Goal: Task Accomplishment & Management: Use online tool/utility

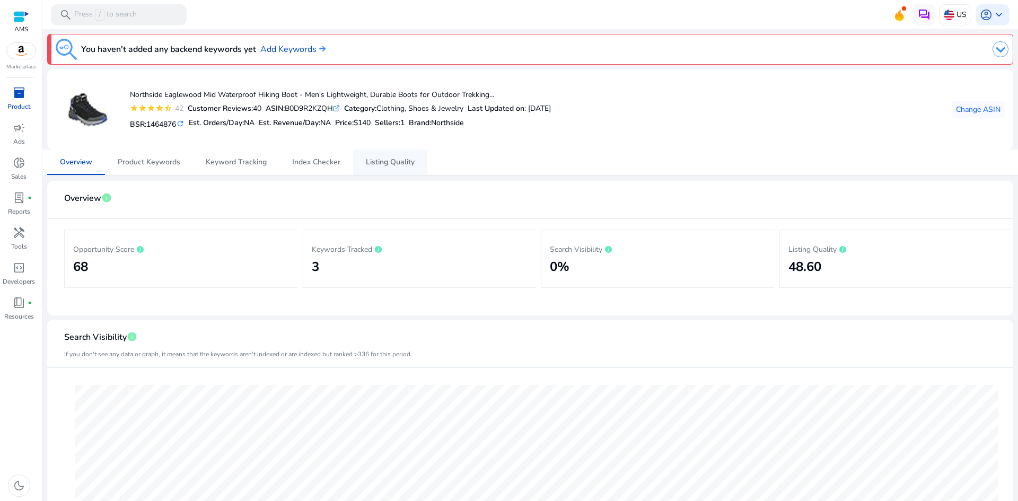
click at [410, 156] on span "Listing Quality" at bounding box center [390, 162] width 49 height 25
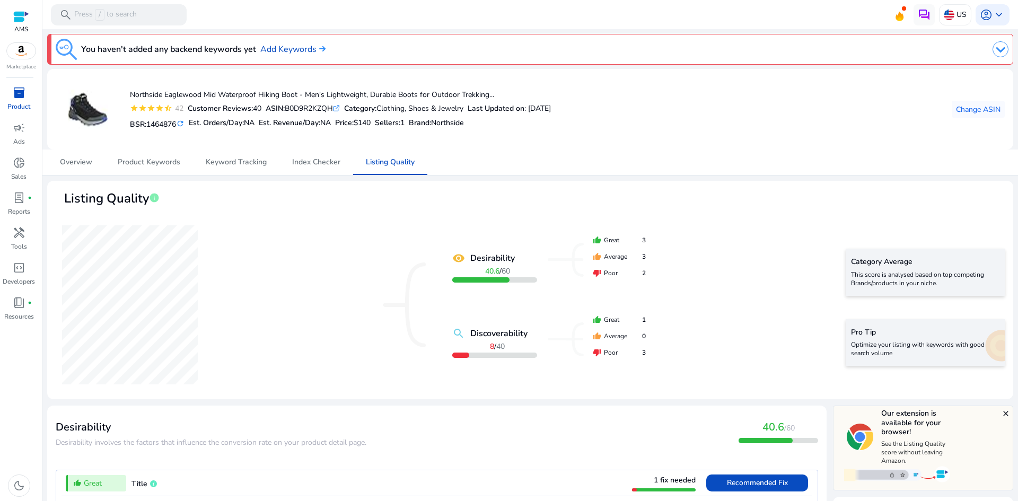
drag, startPoint x: 682, startPoint y: 145, endPoint x: 792, endPoint y: 132, distance: 110.5
click at [698, 140] on mat-card "Northside Eaglewood Mid Waterproof Hiking Boot - Men's Lightweight, Durable Boo…" at bounding box center [530, 109] width 966 height 81
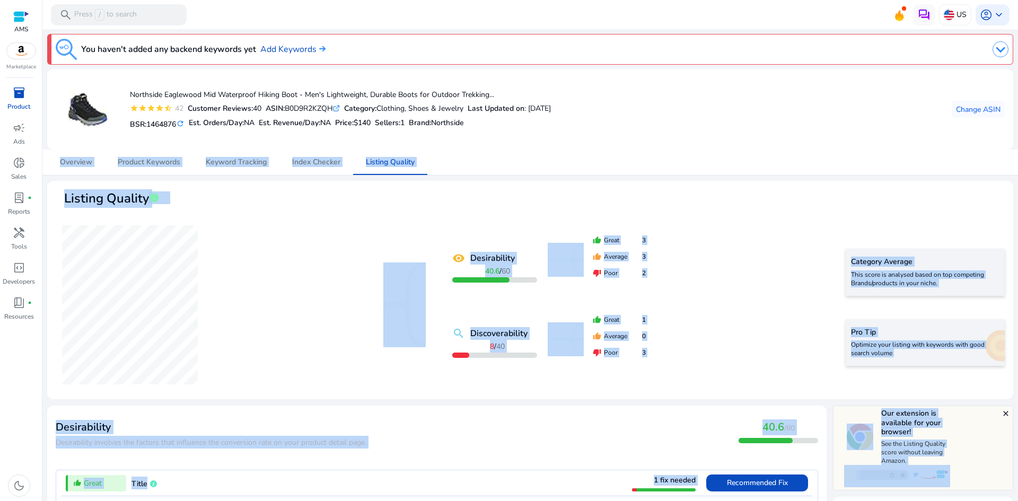
drag, startPoint x: 1014, startPoint y: 133, endPoint x: 1024, endPoint y: 156, distance: 25.2
click at [1017, 156] on html "We recommend switching to desktop view for the best experience. AMS Marketplace…" at bounding box center [509, 250] width 1018 height 501
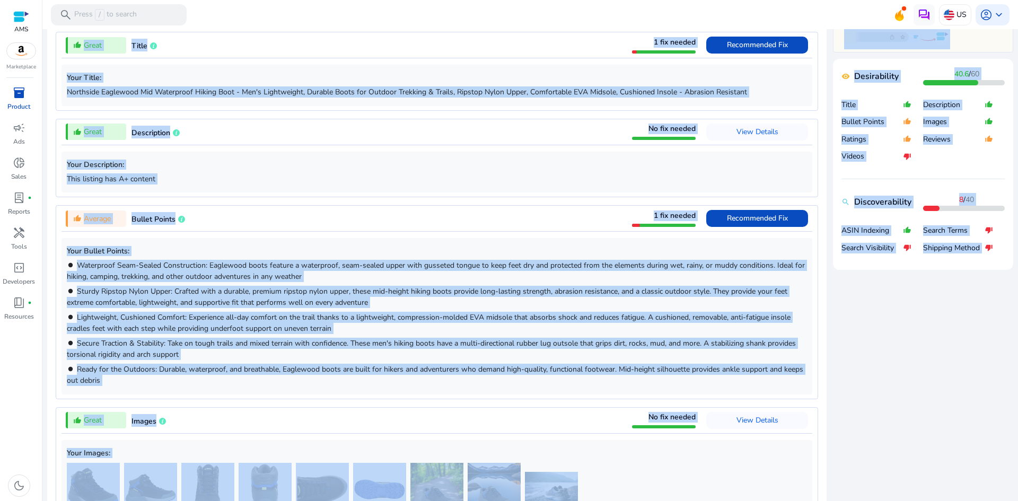
drag, startPoint x: 733, startPoint y: 355, endPoint x: 733, endPoint y: 338, distance: 17.0
click at [734, 355] on p "brightness_1 Secure Traction & Stability: Take on tough trails and mixed terrai…" at bounding box center [437, 349] width 740 height 22
drag, startPoint x: 733, startPoint y: 337, endPoint x: 727, endPoint y: 333, distance: 6.5
click at [732, 337] on div "Your Bullet Points: brightness_1 Waterproof Seam-Sealed Construction: Eaglewood…" at bounding box center [437, 316] width 751 height 156
click at [726, 332] on p "brightness_1 Lightweight, Cushioned Comfort: Experience all-day comfort on the …" at bounding box center [437, 323] width 740 height 22
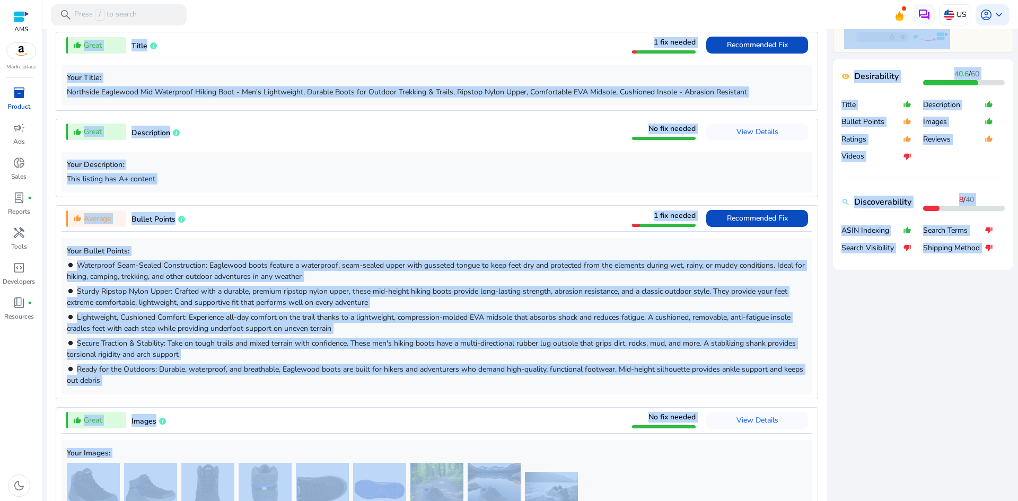
drag, startPoint x: 640, startPoint y: 382, endPoint x: 685, endPoint y: 408, distance: 51.8
click at [640, 382] on p "brightness_1 Ready for the Outdoors: Durable, waterproof, and breathable, Eagle…" at bounding box center [437, 375] width 740 height 22
click at [752, 420] on span "View Details" at bounding box center [757, 420] width 42 height 10
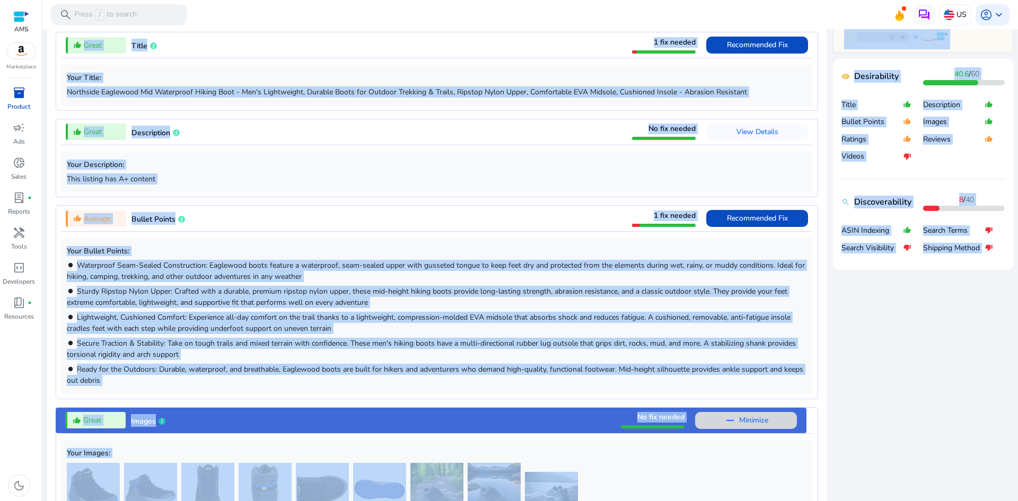
click at [752, 418] on span "Minimize" at bounding box center [753, 420] width 29 height 17
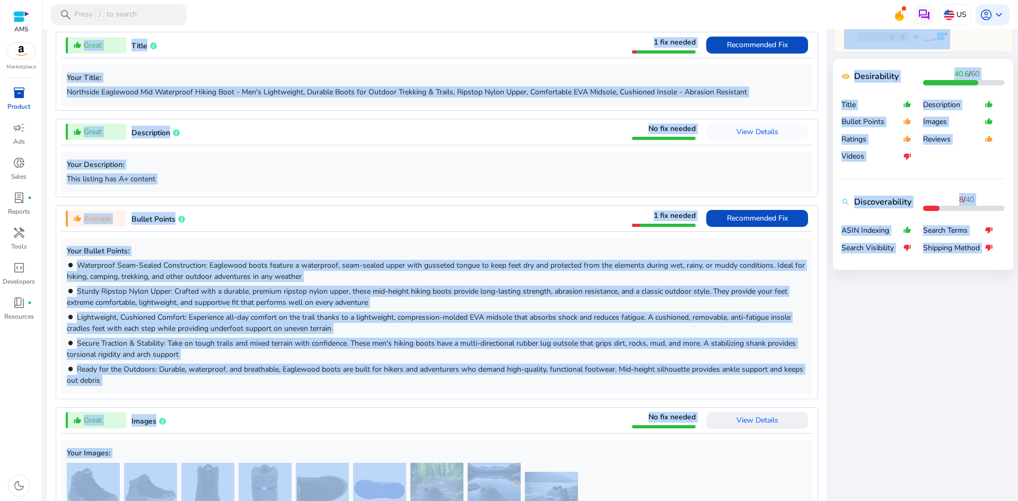
scroll to position [845, 0]
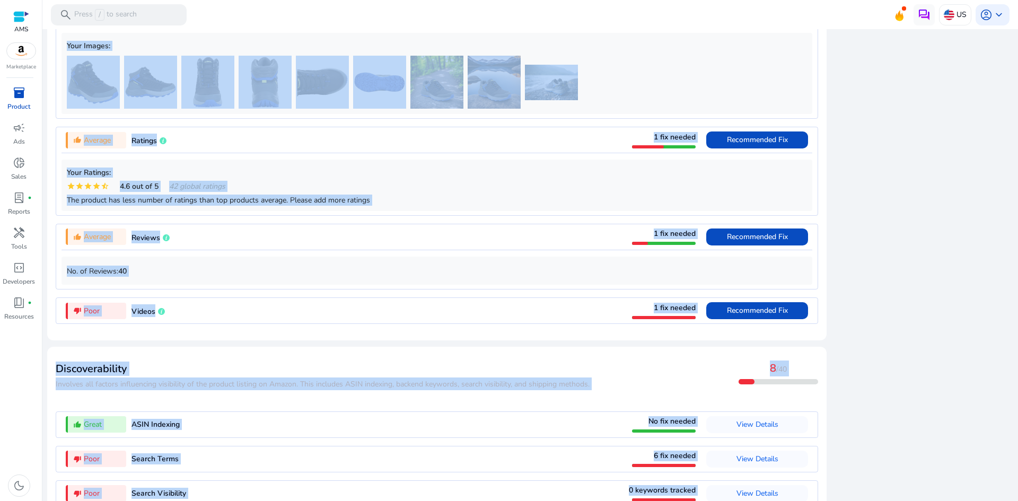
click at [669, 390] on div "Discoverability ​​Involves all factors influencing visibility of the product li…" at bounding box center [437, 372] width 762 height 34
click at [598, 229] on div "thumb_up_alt Average Reviews 1 fix needed Recommended Fix" at bounding box center [437, 236] width 751 height 25
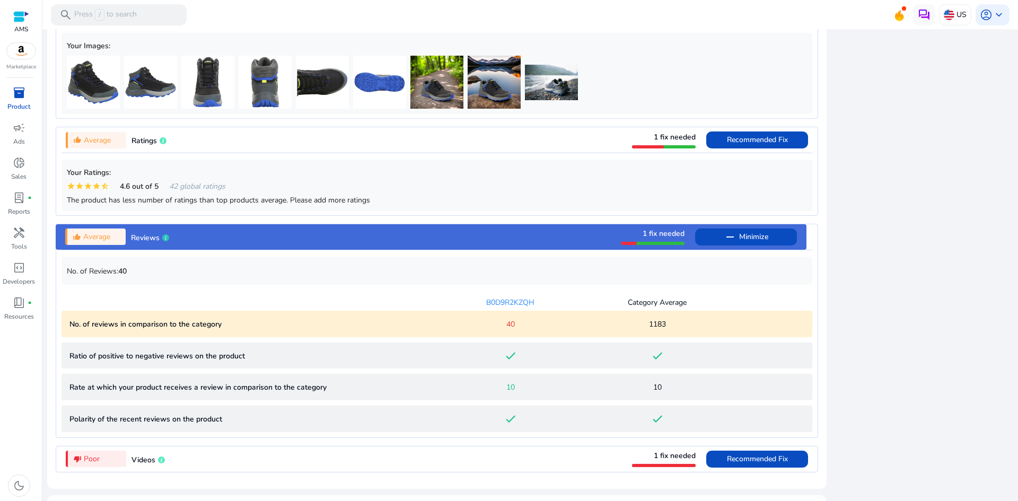
scroll to position [1059, 0]
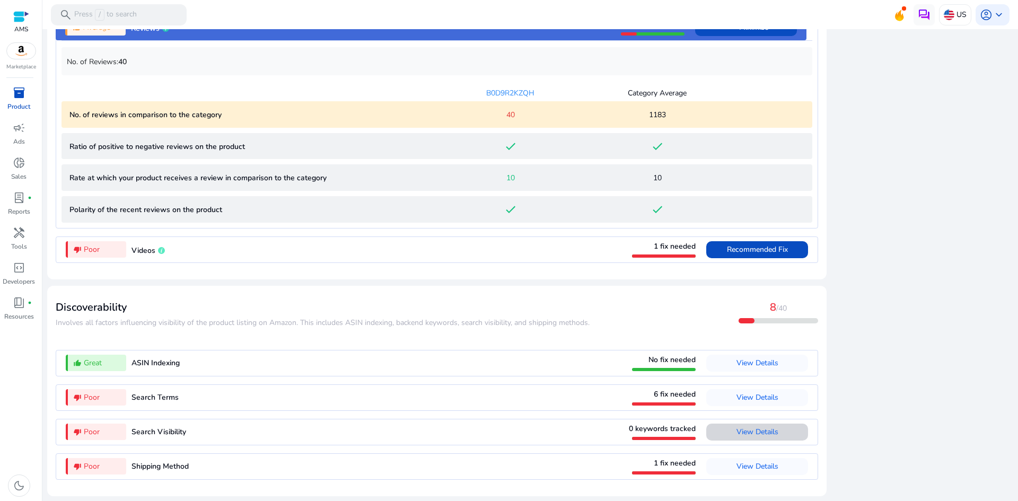
click at [751, 431] on span "View Details" at bounding box center [757, 432] width 42 height 10
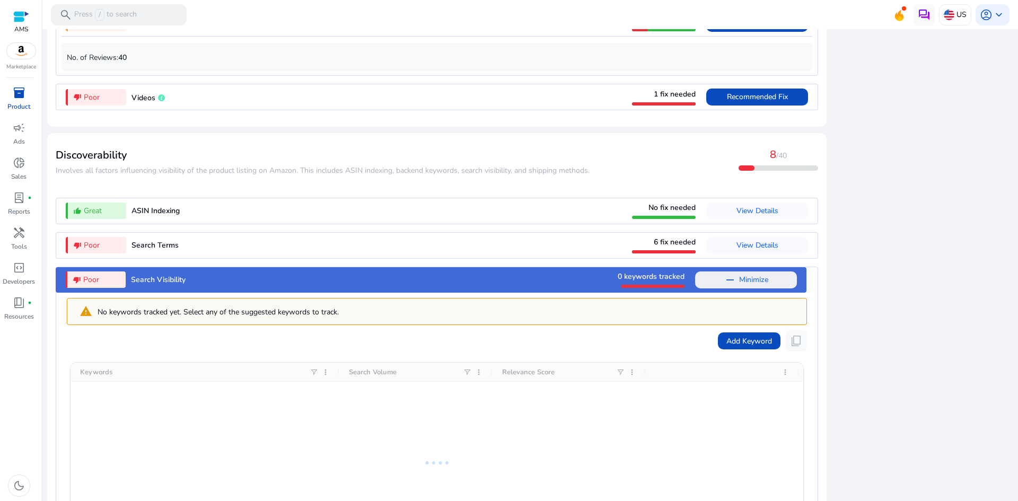
scroll to position [1187, 0]
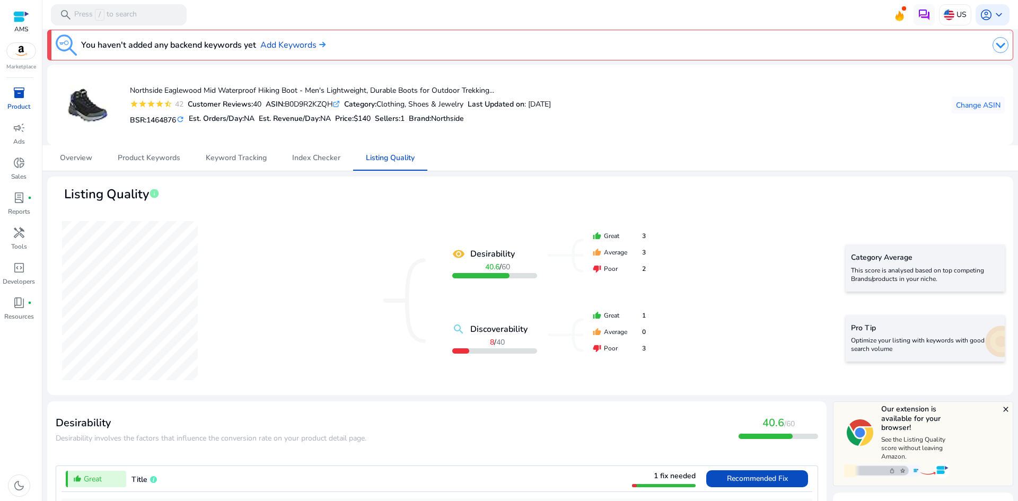
scroll to position [2, 0]
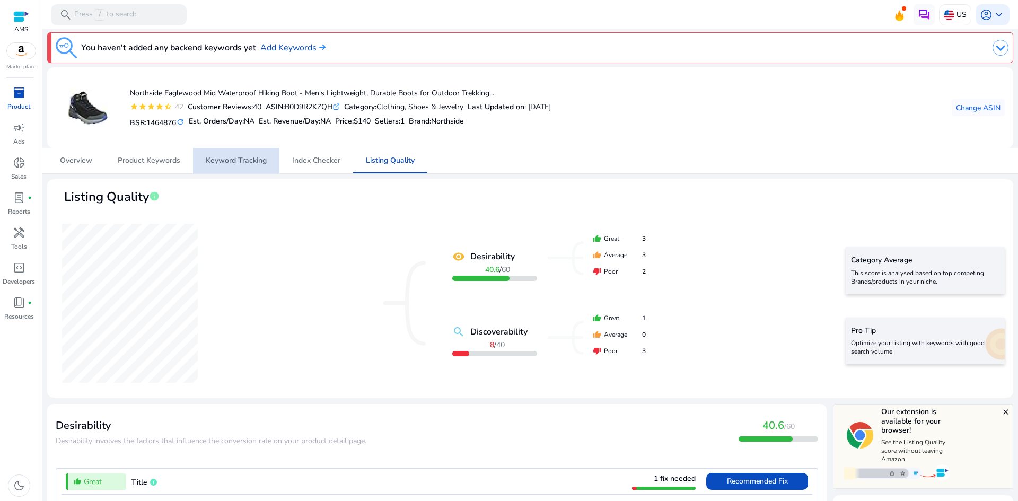
click at [218, 159] on span "Keyword Tracking" at bounding box center [236, 160] width 61 height 7
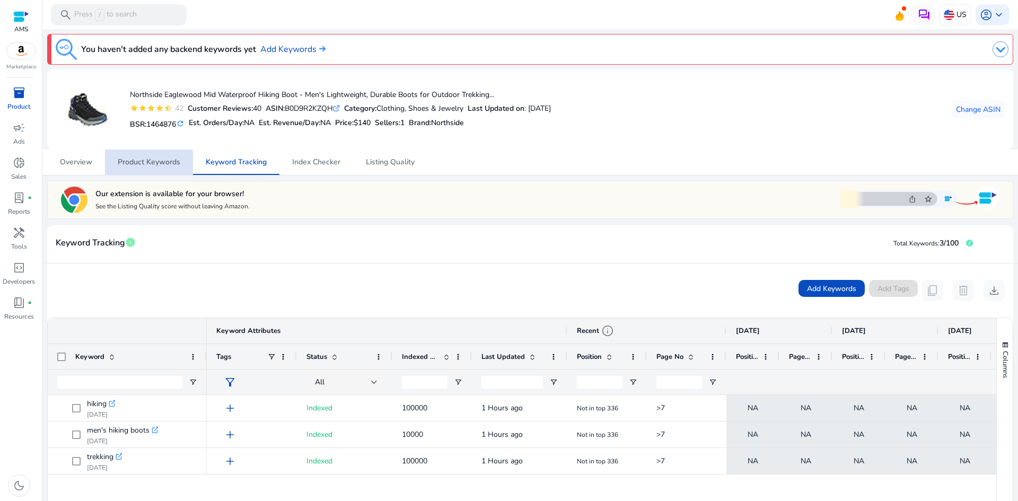
click at [142, 163] on span "Product Keywords" at bounding box center [149, 162] width 63 height 7
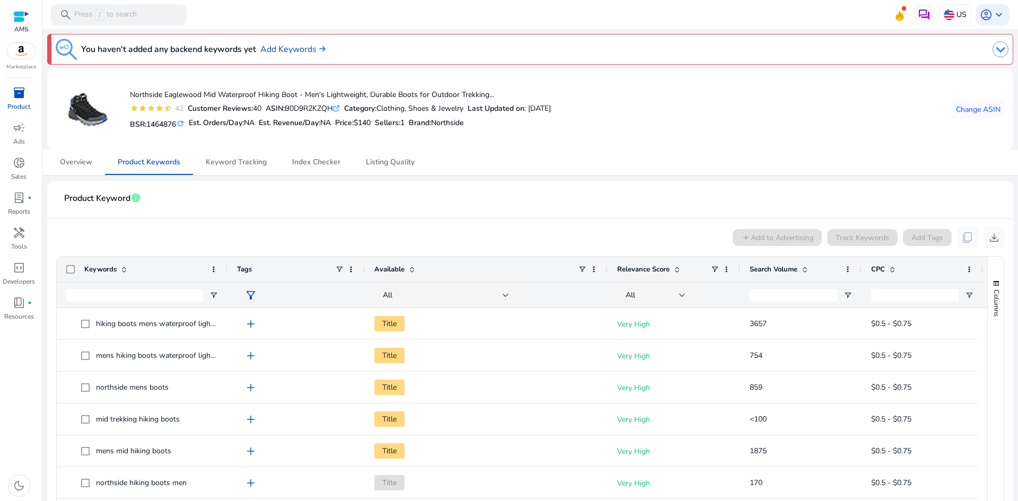
click at [432, 200] on mat-card-header "Product Keyword info" at bounding box center [530, 204] width 949 height 30
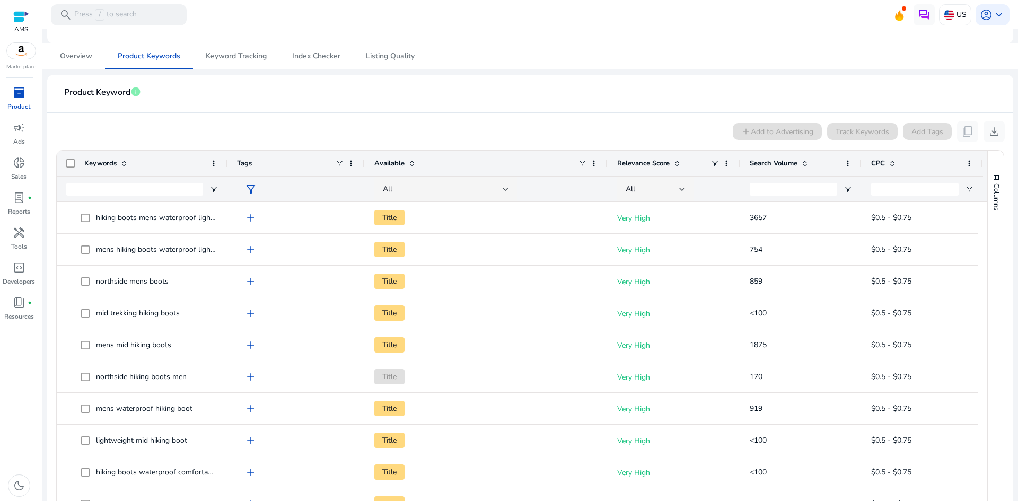
scroll to position [127, 0]
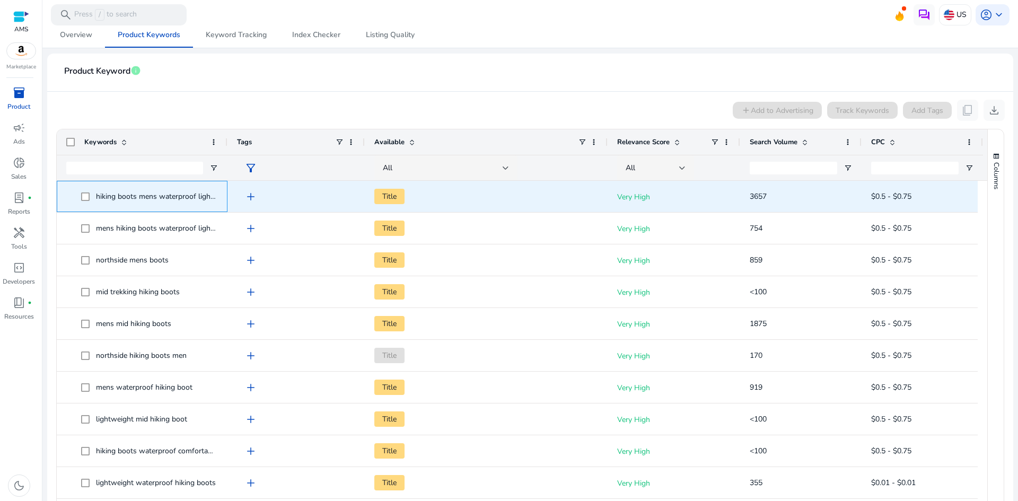
click at [96, 196] on span "hiking boots mens waterproof lightweight" at bounding box center [166, 196] width 140 height 10
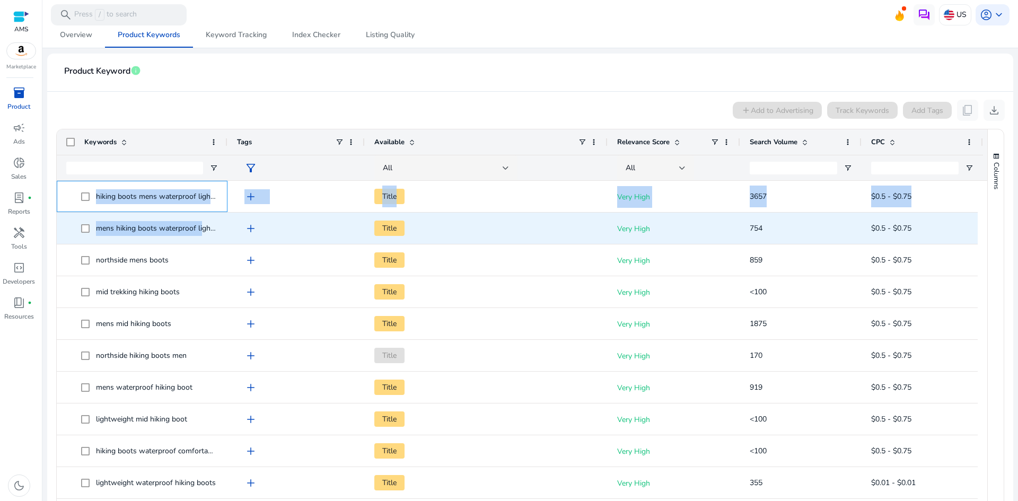
drag, startPoint x: 95, startPoint y: 197, endPoint x: 196, endPoint y: 205, distance: 101.6
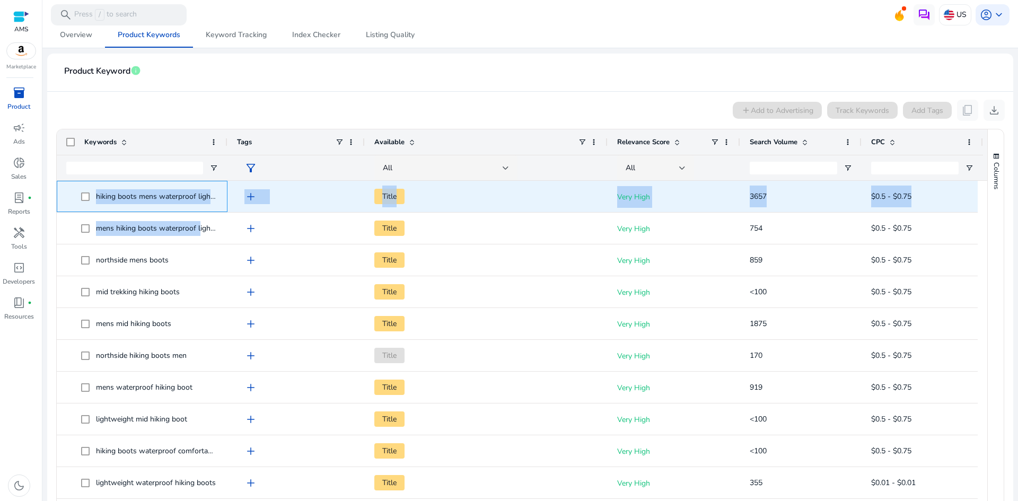
click at [203, 187] on span "hiking boots mens waterproof lightweight" at bounding box center [149, 197] width 137 height 22
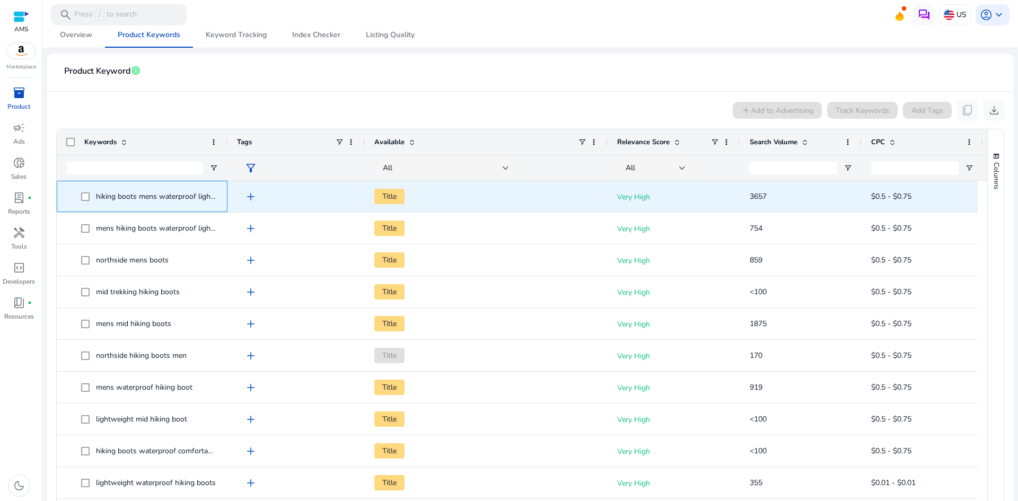
click at [194, 197] on span "hiking boots mens waterproof lightweight" at bounding box center [166, 196] width 140 height 10
click at [110, 196] on span "hiking boots mens waterproof lightweight" at bounding box center [166, 196] width 140 height 10
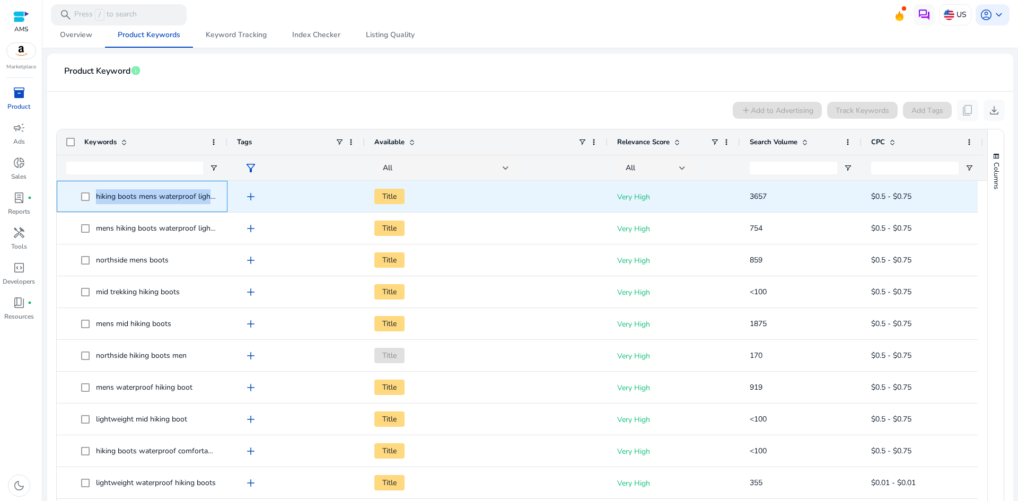
click at [110, 196] on span "hiking boots mens waterproof lightweight" at bounding box center [166, 196] width 140 height 10
copy span "hiking boots mens waterproof lightweight"
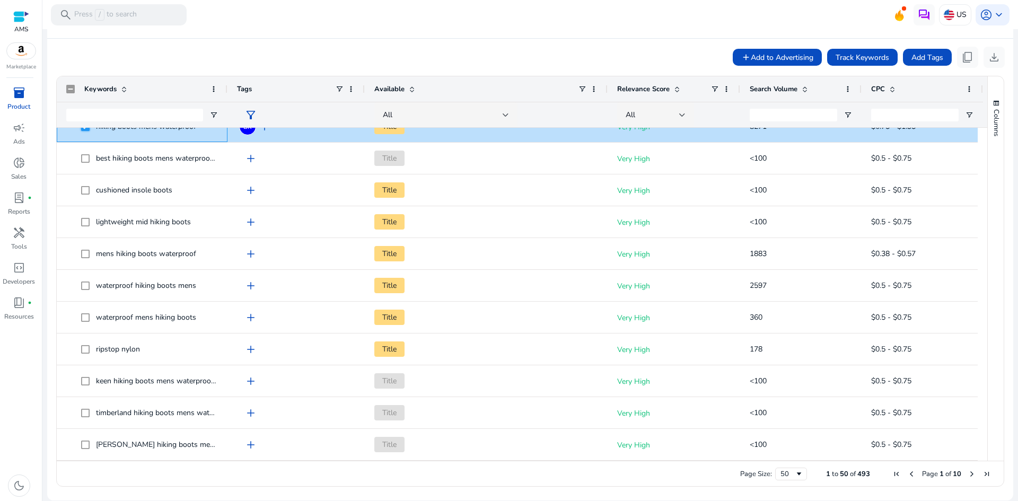
scroll to position [390, 0]
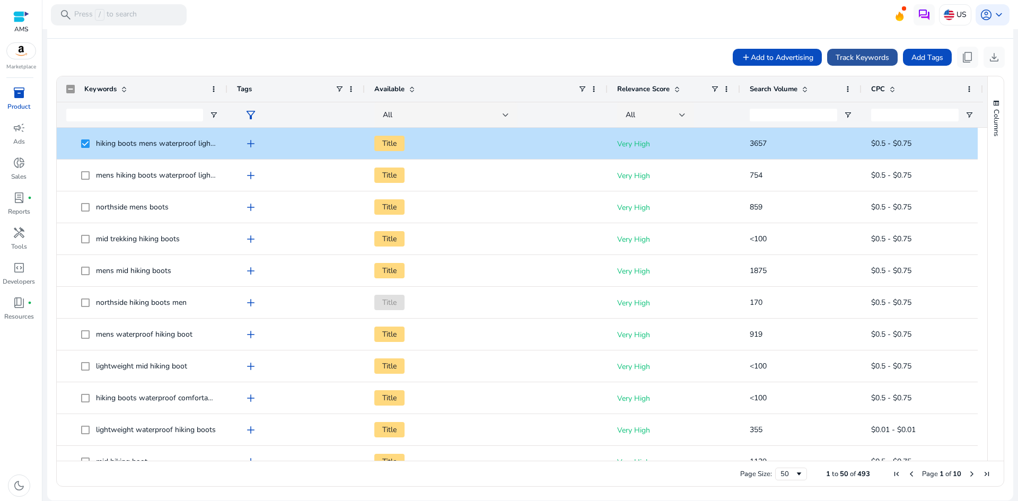
click at [847, 59] on span "Track Keywords" at bounding box center [863, 57] width 54 height 11
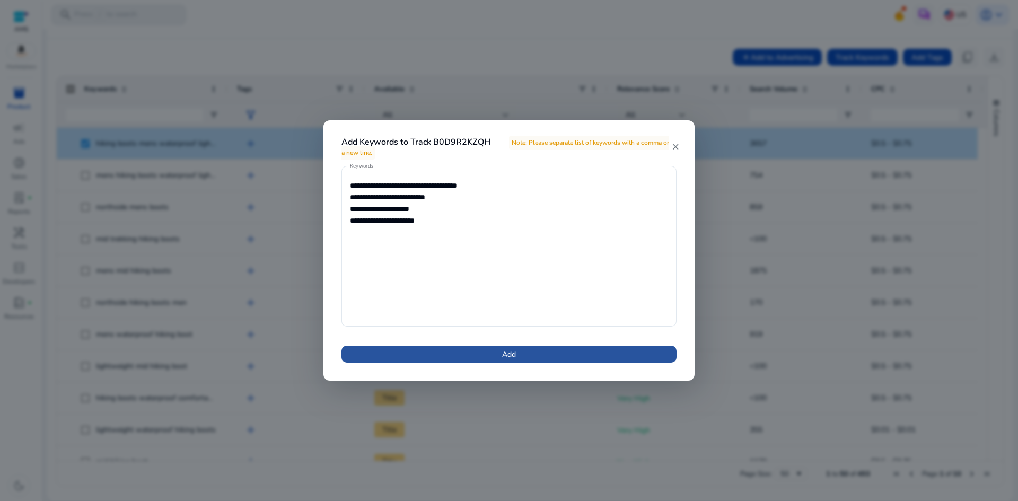
click at [523, 351] on span at bounding box center [508, 353] width 335 height 25
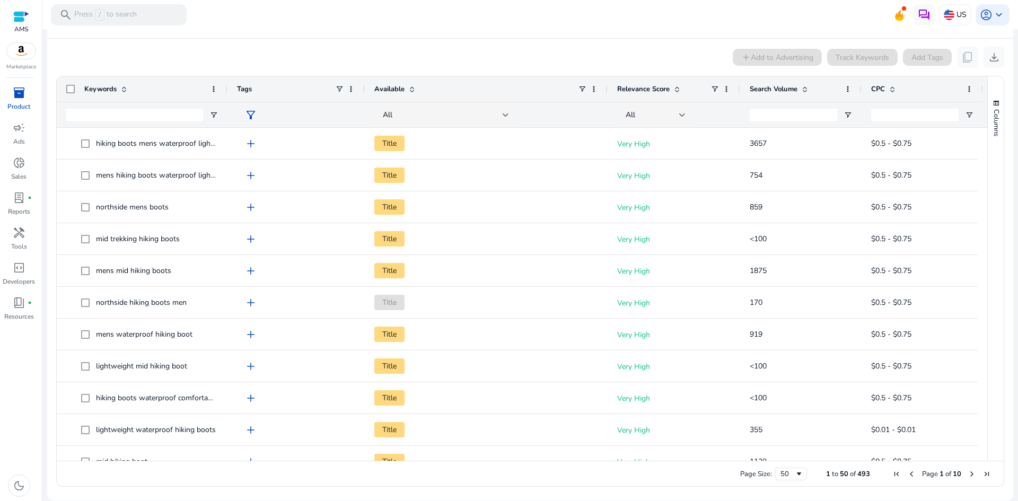
click at [806, 88] on span at bounding box center [805, 89] width 8 height 8
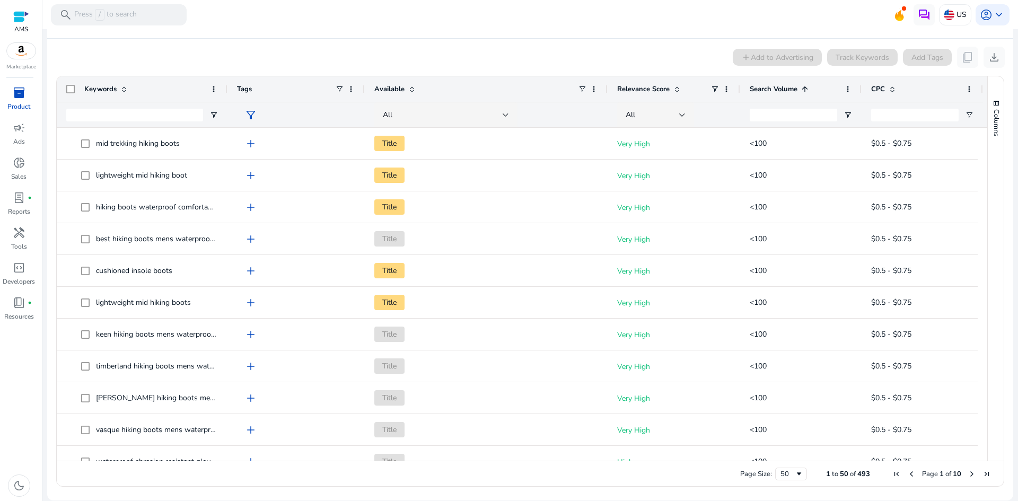
click at [806, 88] on span at bounding box center [805, 89] width 8 height 8
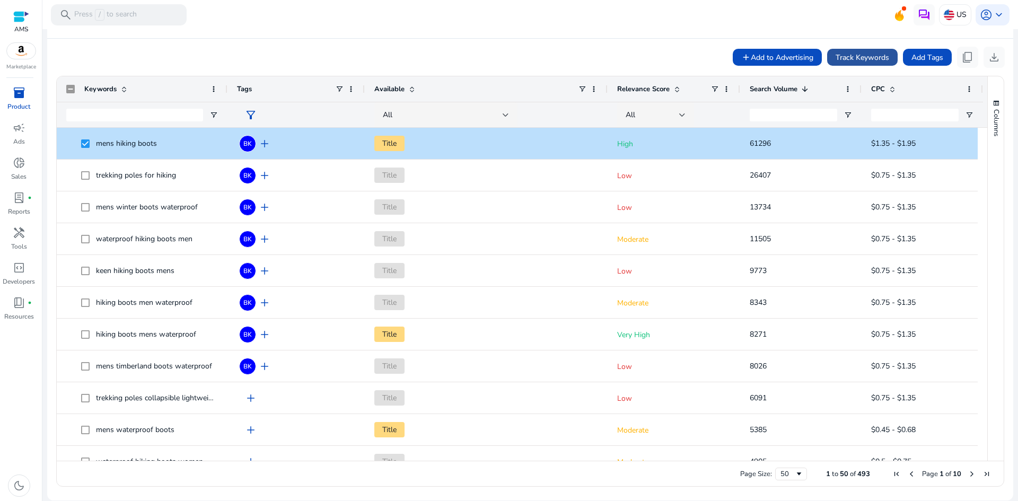
click at [858, 57] on span "Track Keywords" at bounding box center [863, 57] width 54 height 11
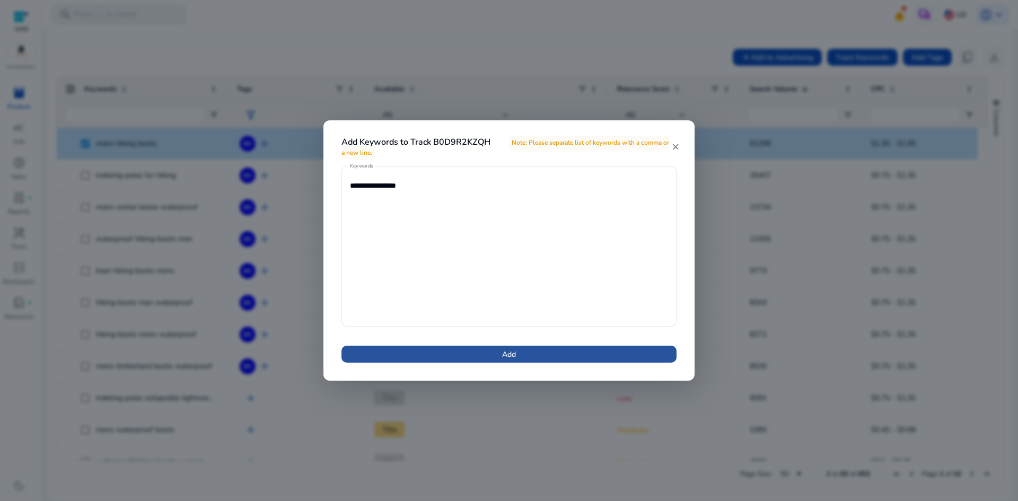
click at [525, 352] on span at bounding box center [508, 353] width 335 height 25
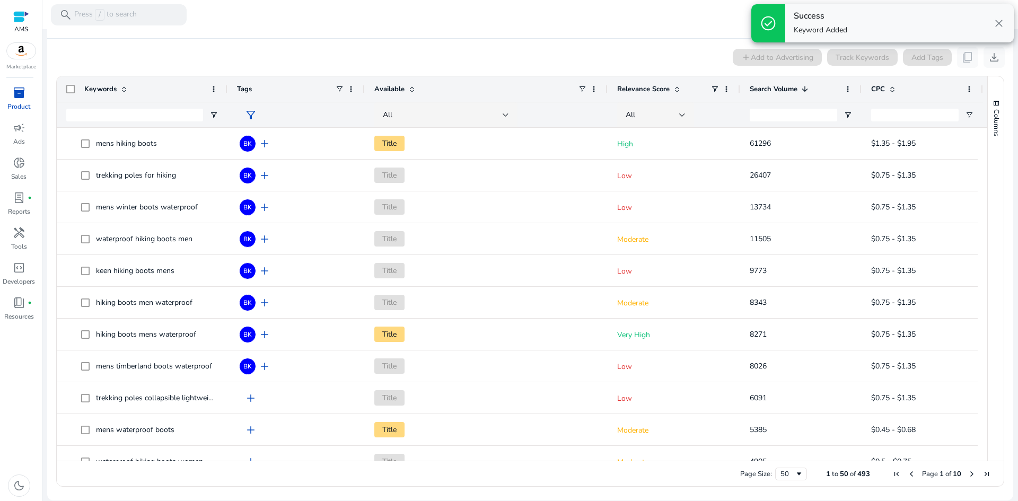
drag, startPoint x: 1012, startPoint y: 60, endPoint x: 1013, endPoint y: 52, distance: 7.5
click at [1013, 52] on mat-sidenav-content "search Press / to search US account_circle keyboard_arrow_down We are getting t…" at bounding box center [530, 250] width 976 height 501
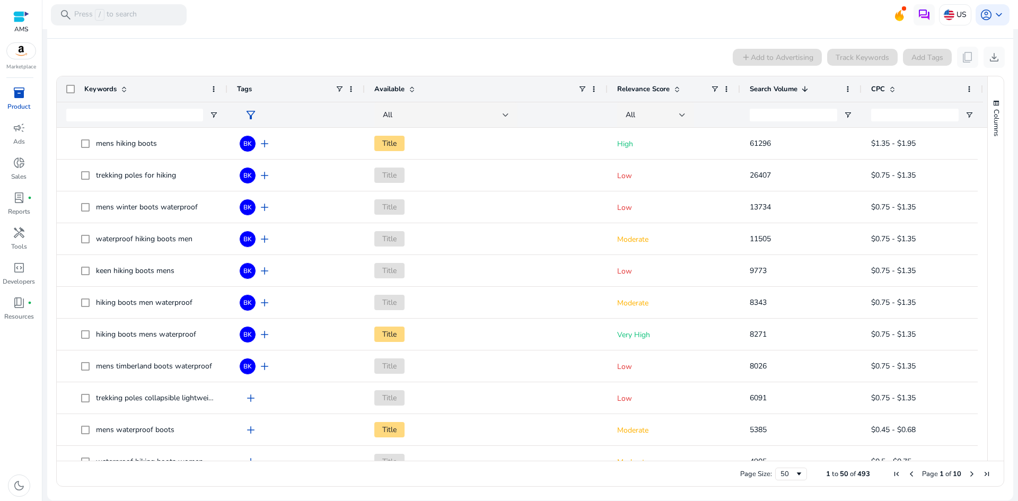
click at [389, 19] on mat-toolbar "search Press / to search US account_circle keyboard_arrow_down" at bounding box center [530, 14] width 976 height 29
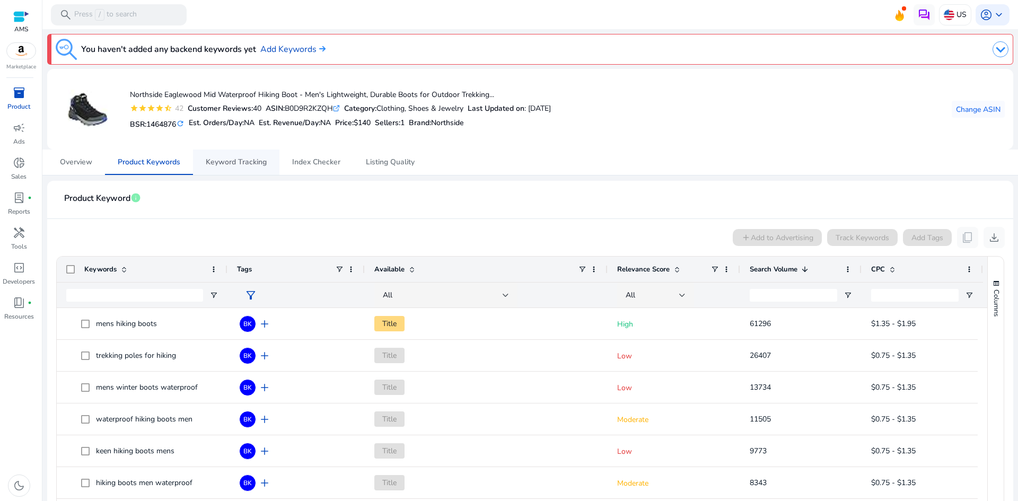
click at [224, 168] on span "Keyword Tracking" at bounding box center [236, 162] width 61 height 25
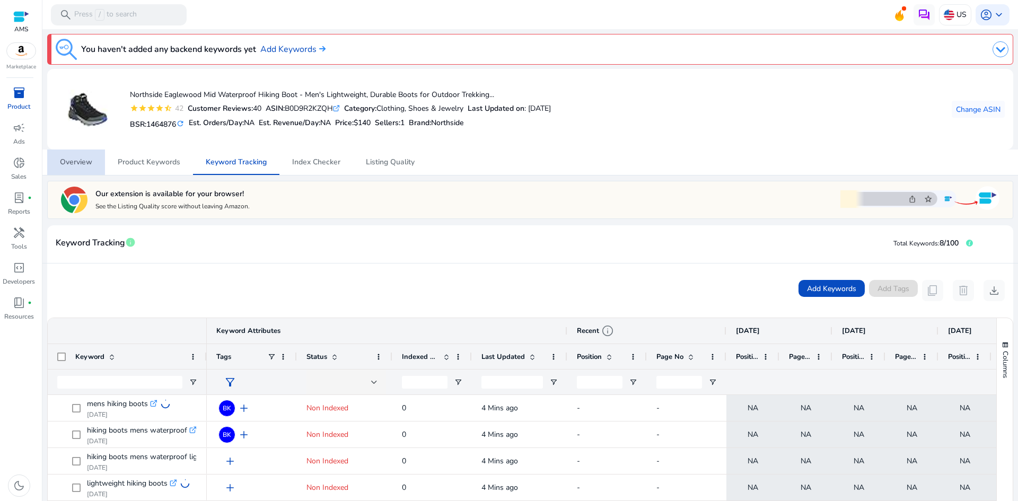
click at [81, 161] on span "Overview" at bounding box center [76, 162] width 32 height 7
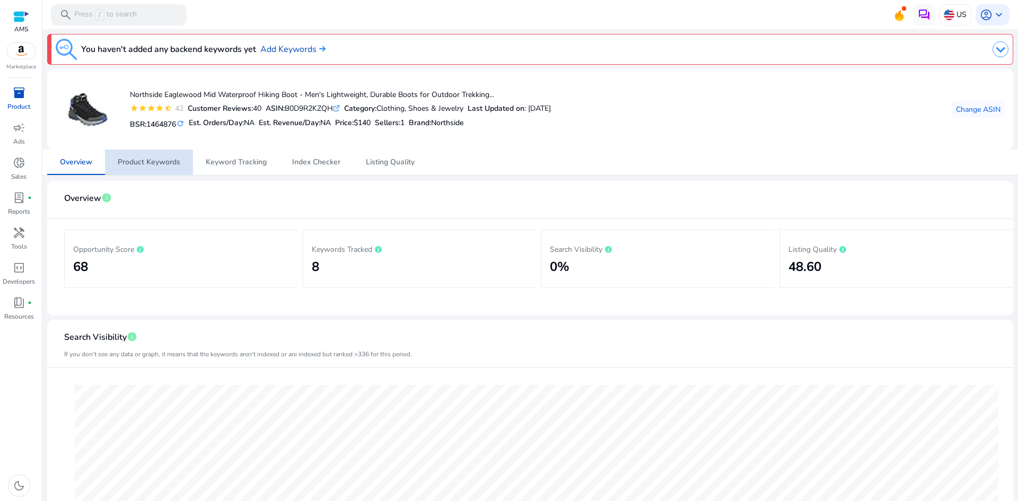
click at [156, 159] on span "Product Keywords" at bounding box center [149, 162] width 63 height 7
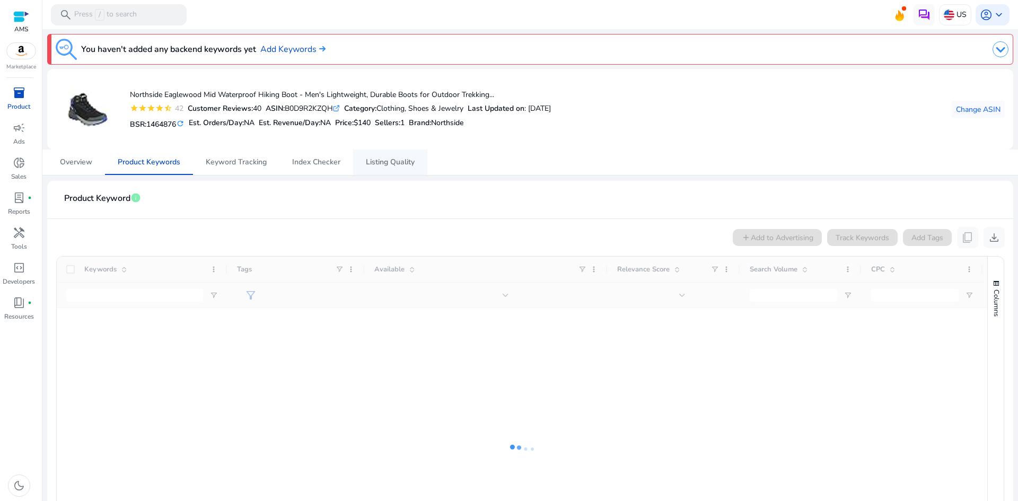
click at [407, 159] on span "Listing Quality" at bounding box center [390, 162] width 49 height 7
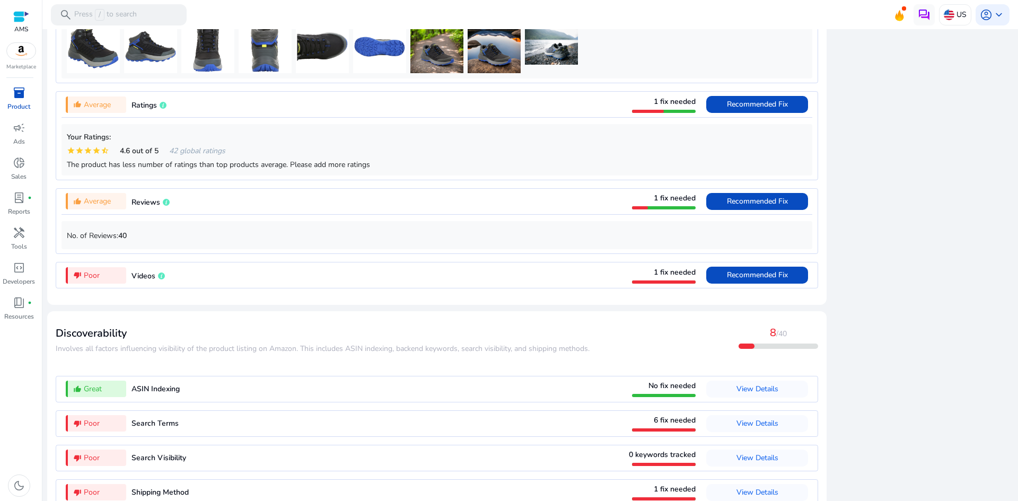
scroll to position [911, 0]
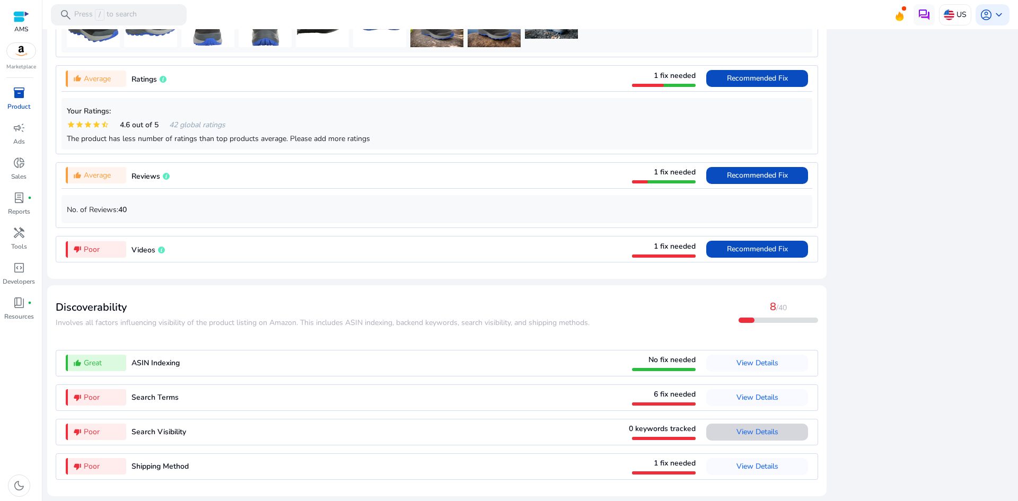
click at [765, 431] on span "View Details" at bounding box center [757, 432] width 42 height 10
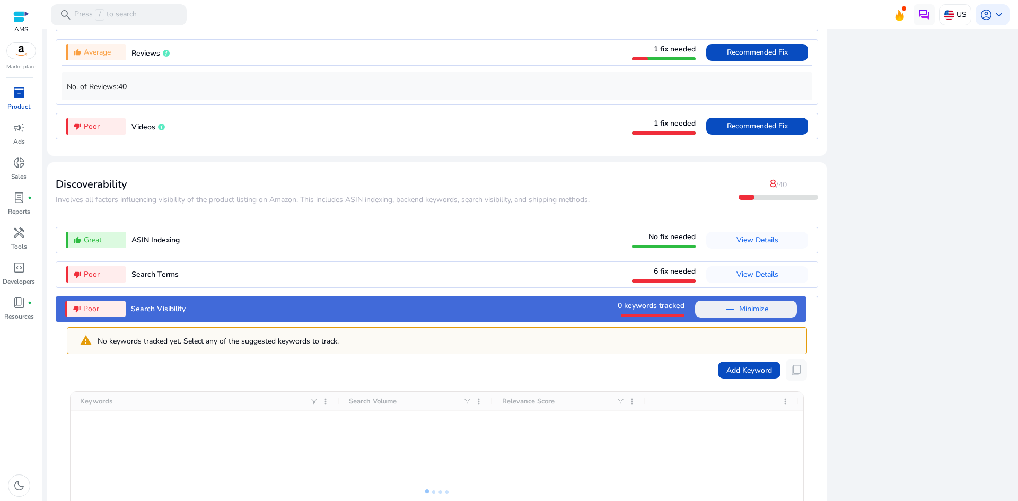
scroll to position [975, 0]
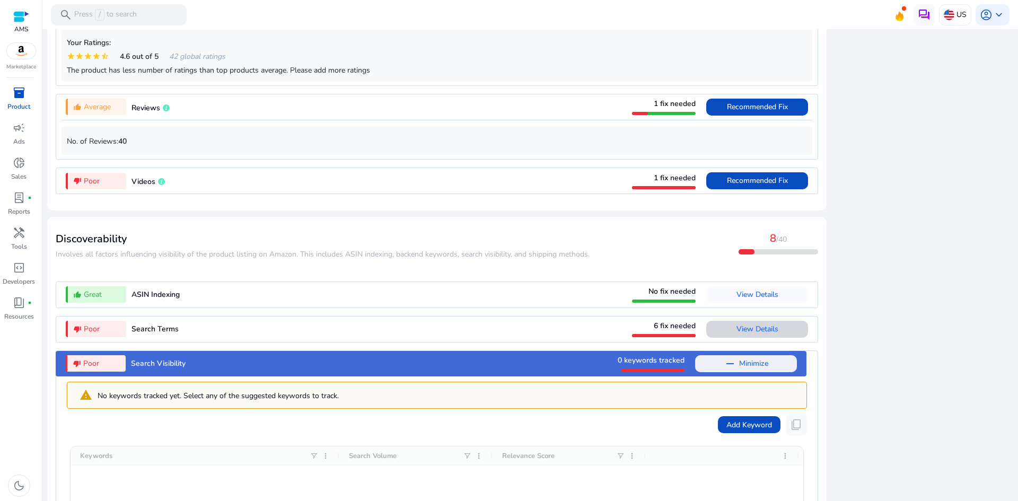
click at [769, 334] on span "View Details" at bounding box center [757, 329] width 42 height 10
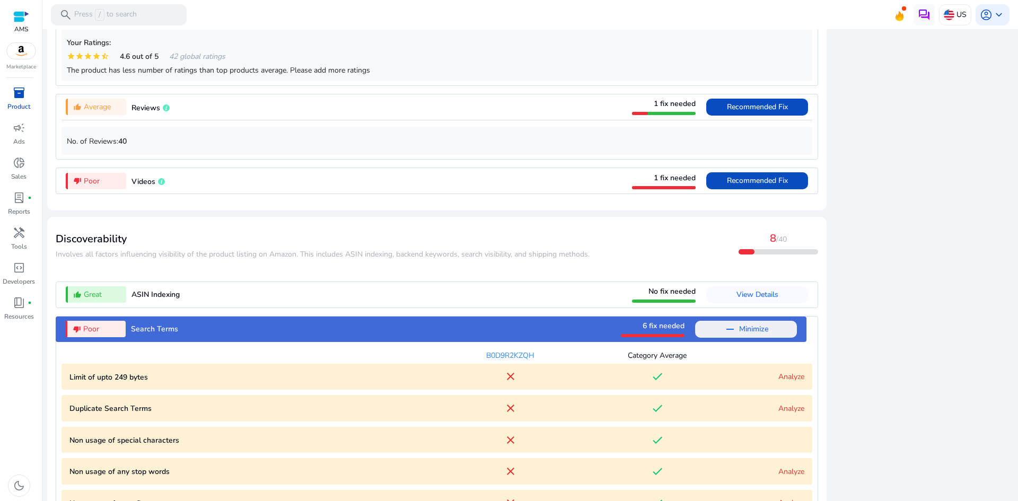
scroll to position [1122, 0]
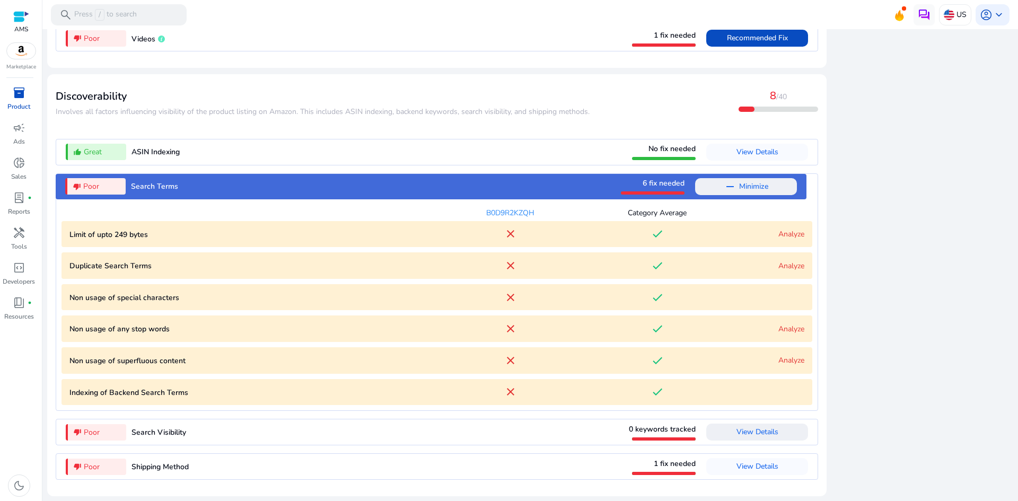
click at [784, 233] on link "Analyze" at bounding box center [791, 234] width 26 height 10
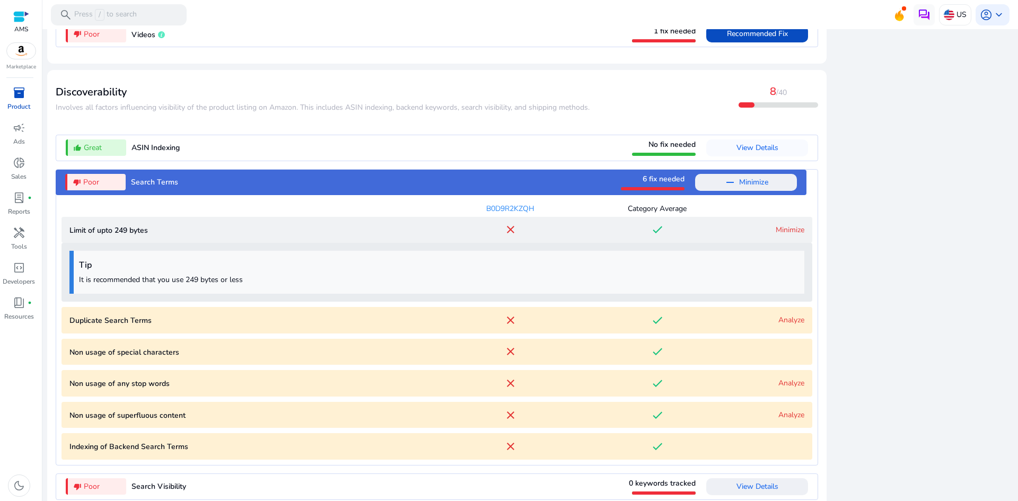
scroll to position [1181, 0]
